Goal: Find specific page/section: Find specific page/section

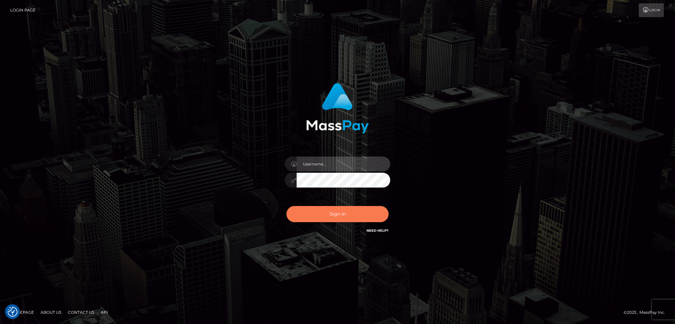
type input "alexstef"
click at [331, 215] on button "Sign in" at bounding box center [337, 214] width 102 height 16
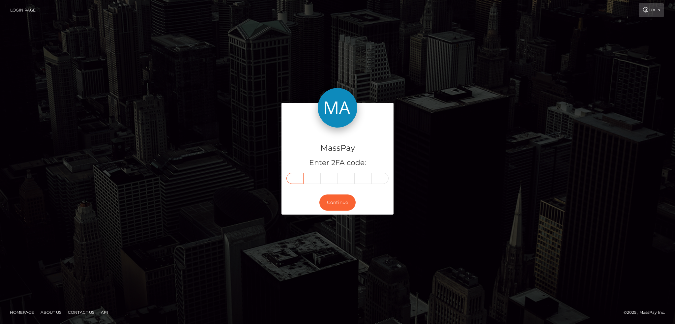
click at [294, 181] on input "text" at bounding box center [294, 178] width 17 height 11
type input "5"
type input "6"
type input "1"
type input "5"
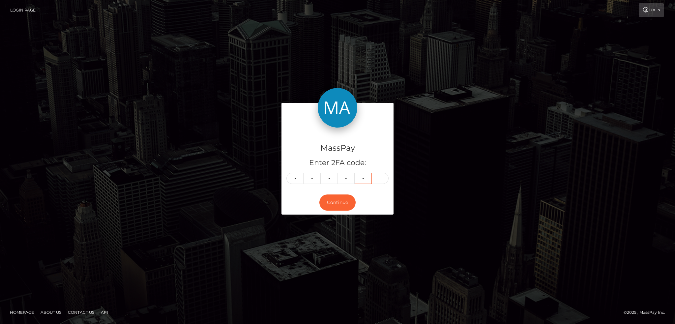
type input "7"
type input "8"
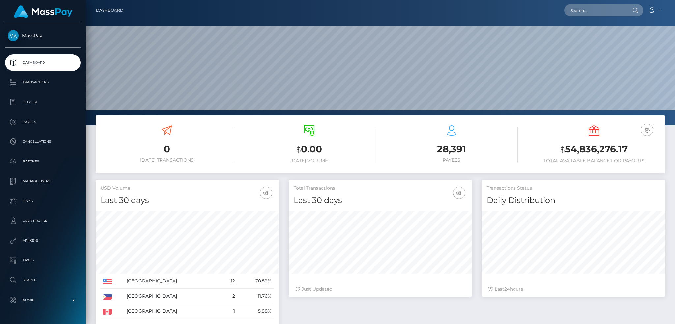
scroll to position [117, 183]
click at [579, 12] on input "text" at bounding box center [595, 10] width 62 height 13
paste input "alex@masspay.io"
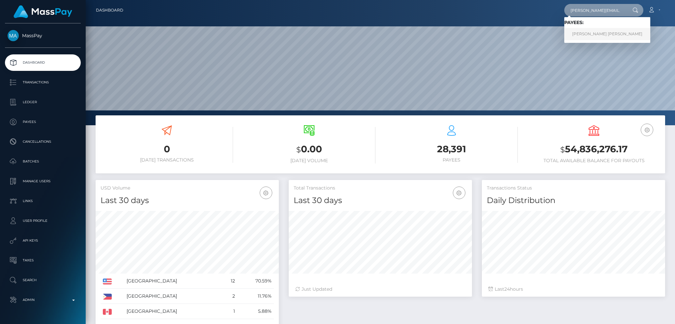
type input "alex@masspay.io"
click at [599, 36] on link "Alexandru Florian Stefan" at bounding box center [607, 34] width 86 height 12
